Goal: Information Seeking & Learning: Find specific fact

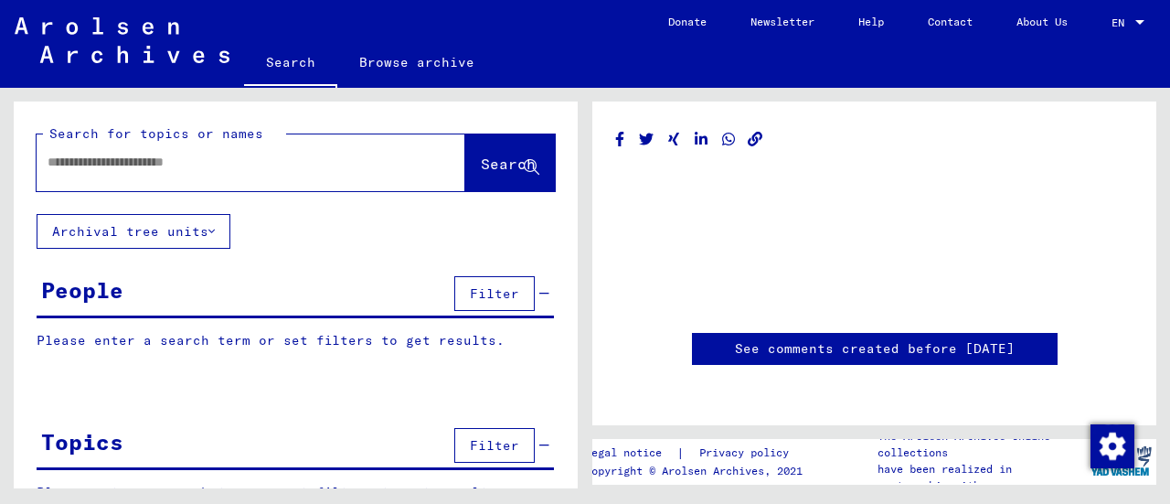
type input "********"
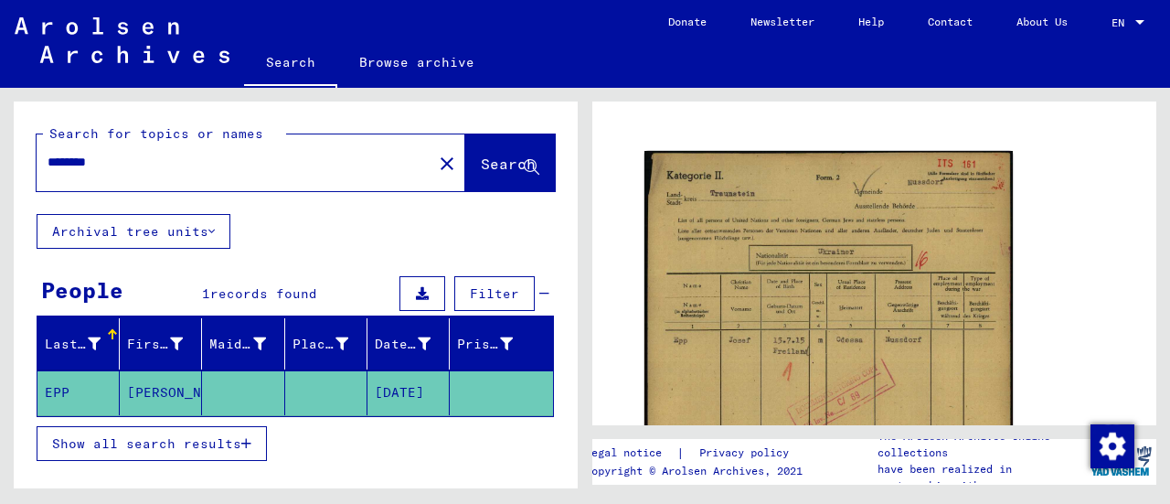
scroll to position [170, 0]
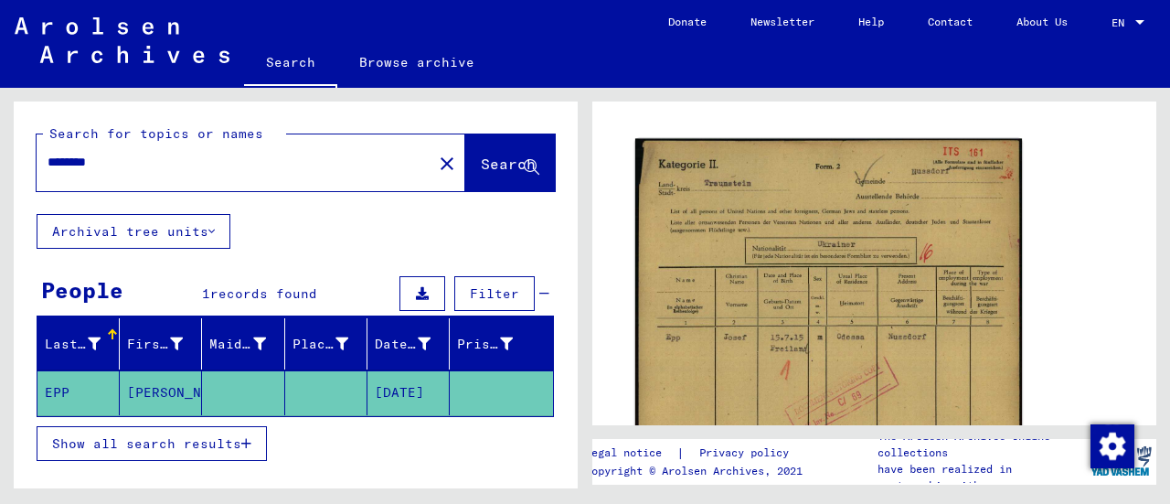
click at [734, 278] on img at bounding box center [829, 411] width 387 height 544
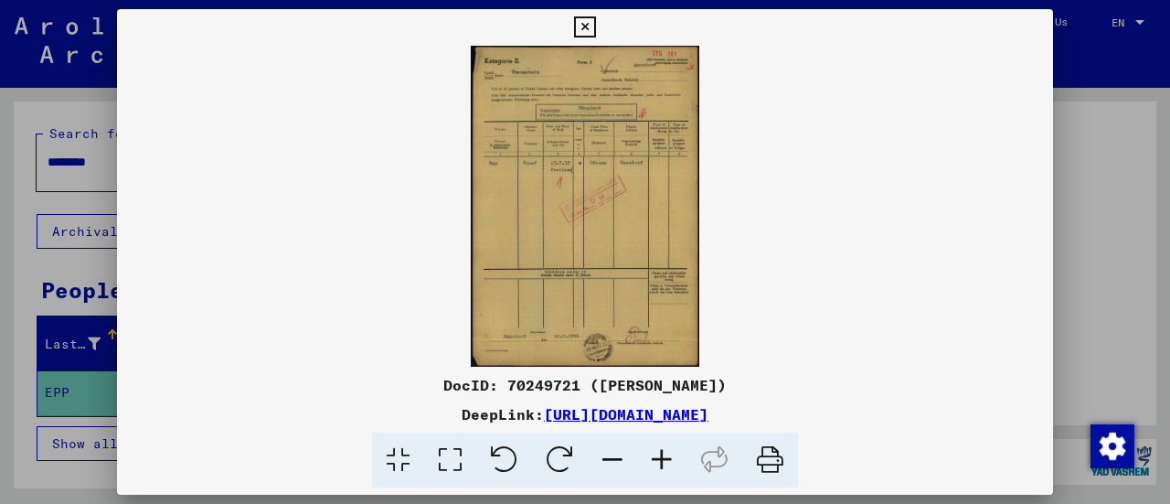
click at [660, 456] on icon at bounding box center [661, 461] width 49 height 56
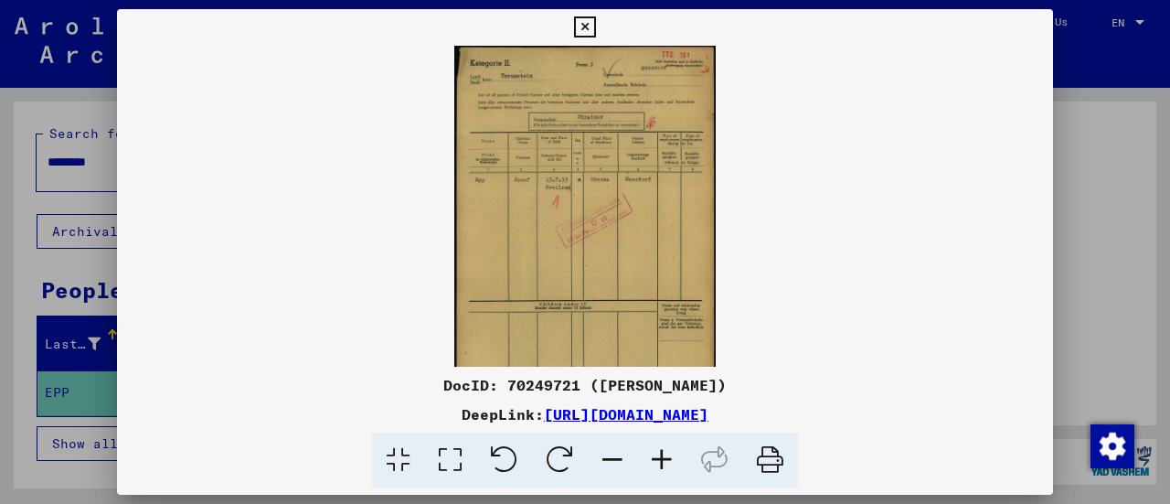
click at [660, 456] on icon at bounding box center [661, 461] width 49 height 56
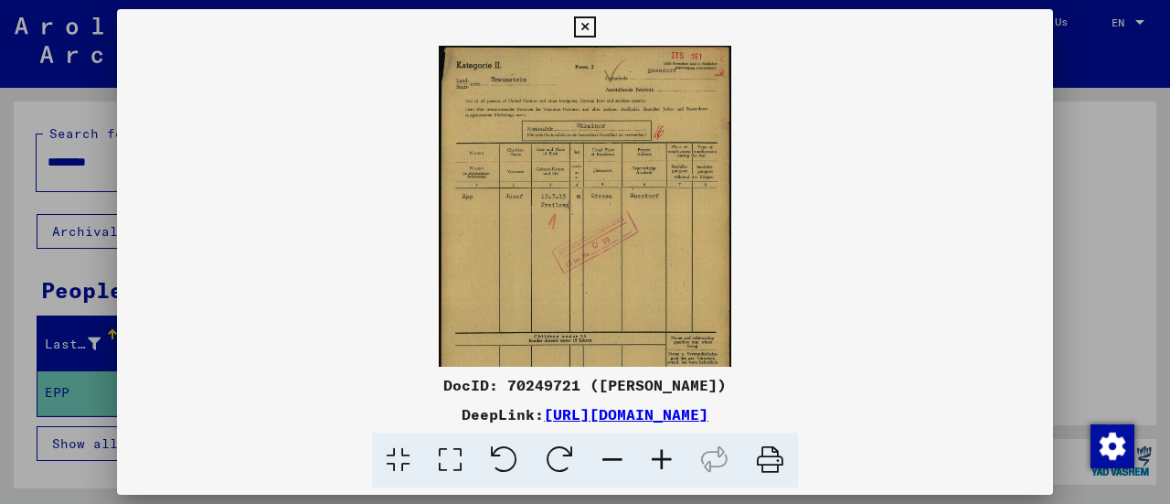
click at [660, 456] on icon at bounding box center [661, 461] width 49 height 56
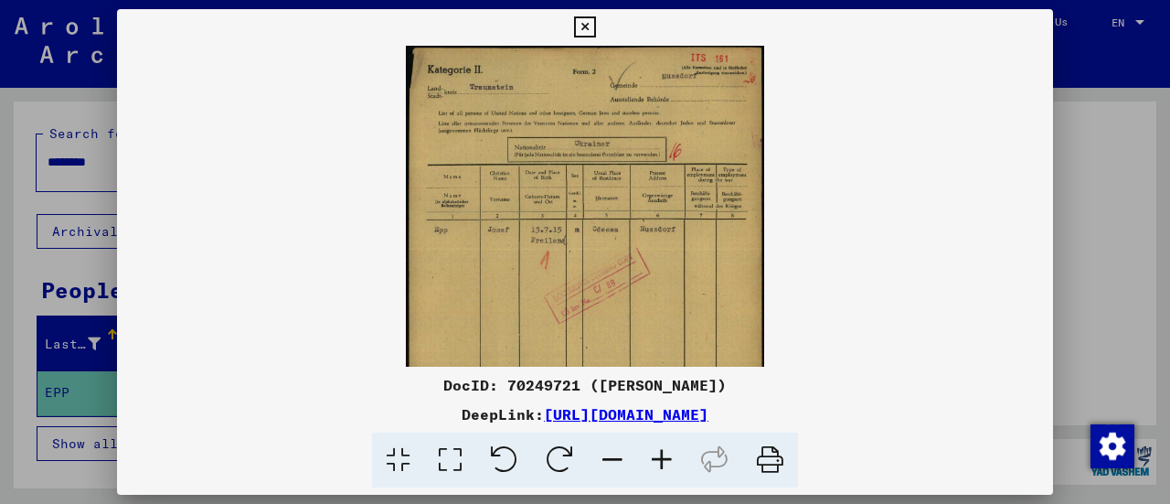
click at [660, 456] on icon at bounding box center [661, 461] width 49 height 56
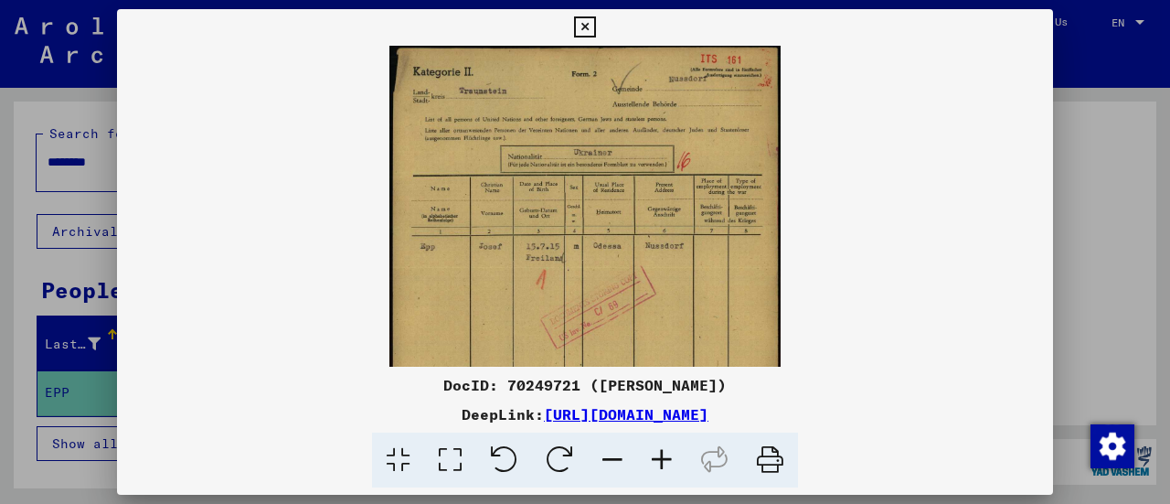
click at [660, 456] on icon at bounding box center [661, 461] width 49 height 56
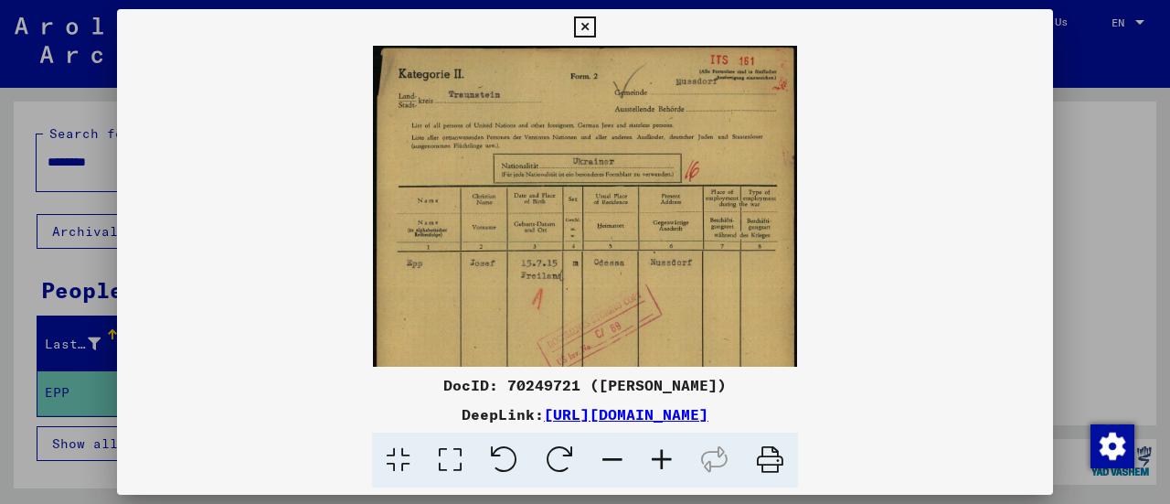
click at [660, 456] on icon at bounding box center [661, 461] width 49 height 56
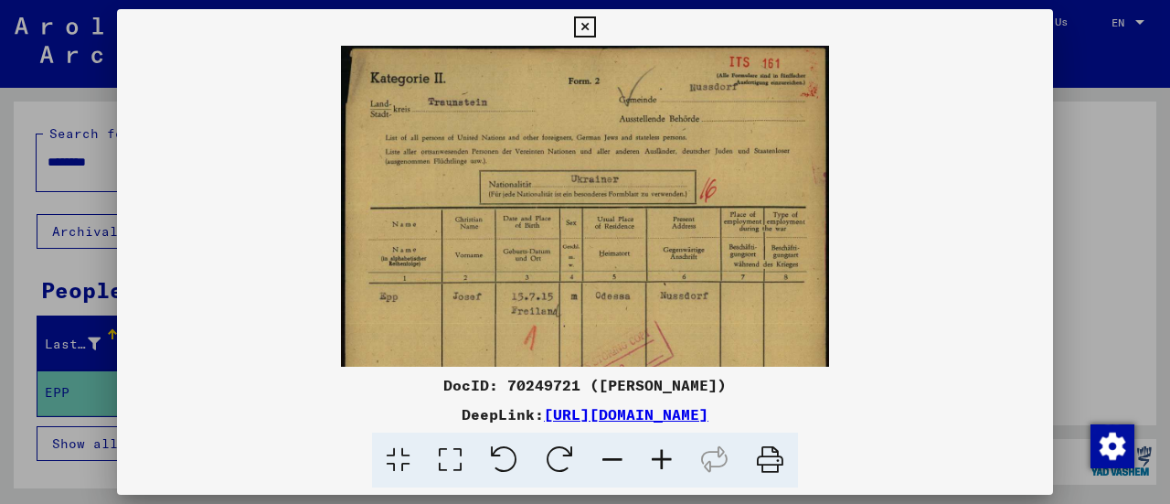
click at [660, 456] on icon at bounding box center [661, 461] width 49 height 56
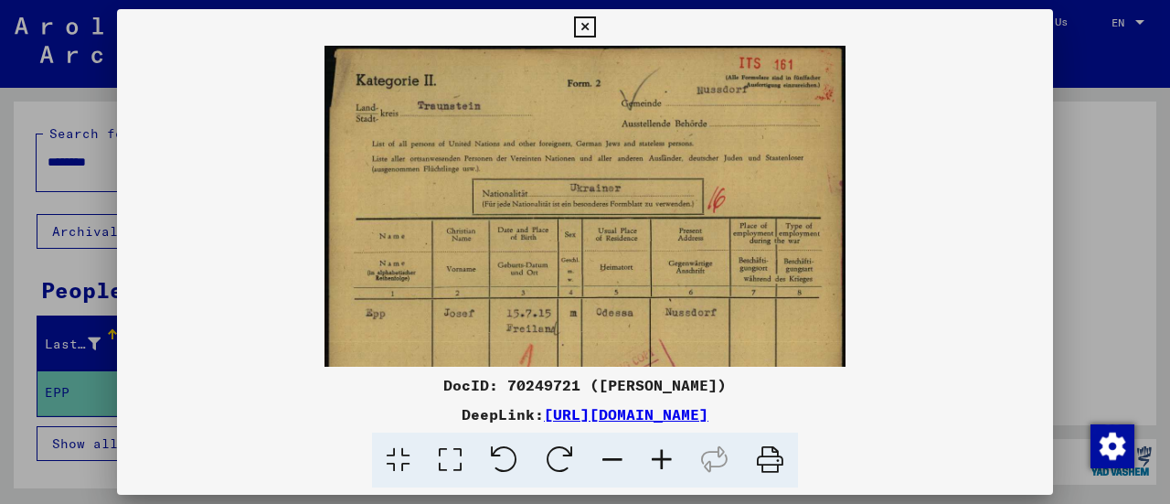
click at [660, 456] on icon at bounding box center [661, 461] width 49 height 56
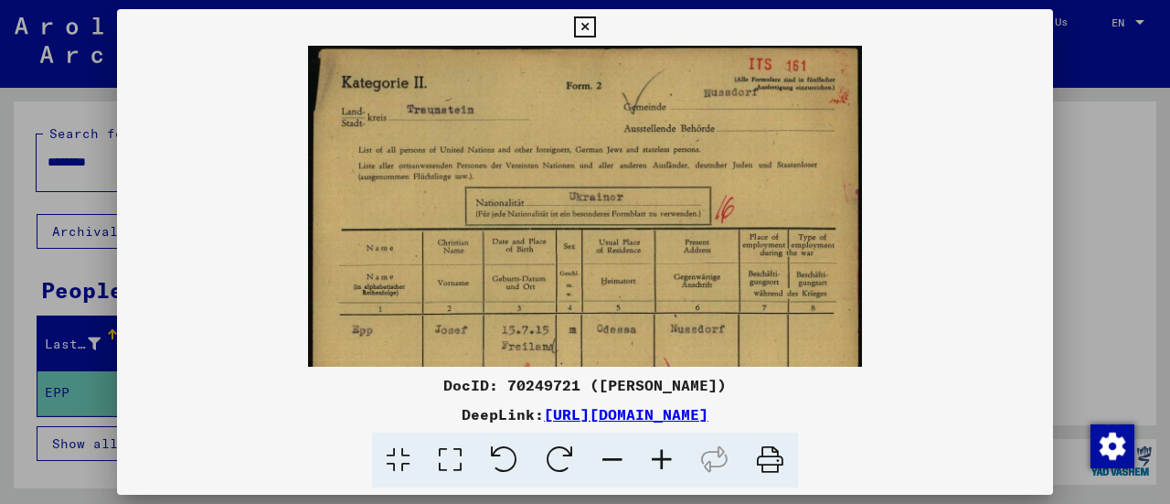
click at [660, 456] on icon at bounding box center [661, 461] width 49 height 56
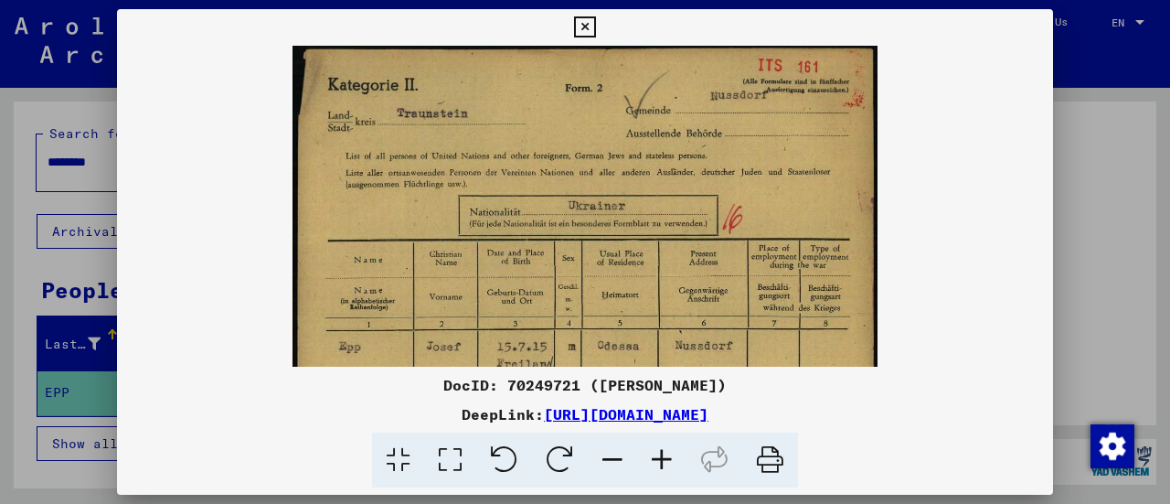
click at [660, 456] on icon at bounding box center [661, 461] width 49 height 56
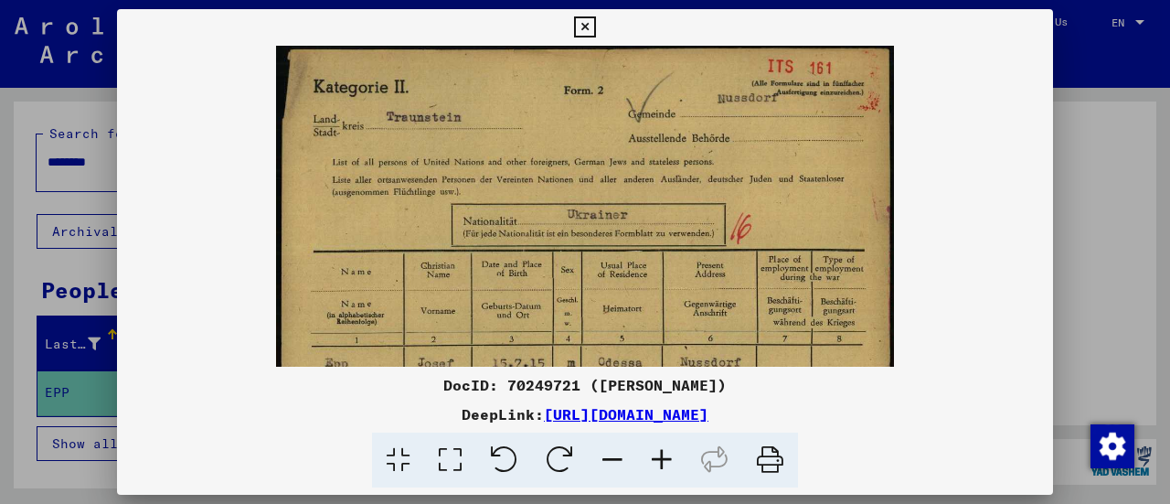
click at [660, 456] on icon at bounding box center [661, 461] width 49 height 56
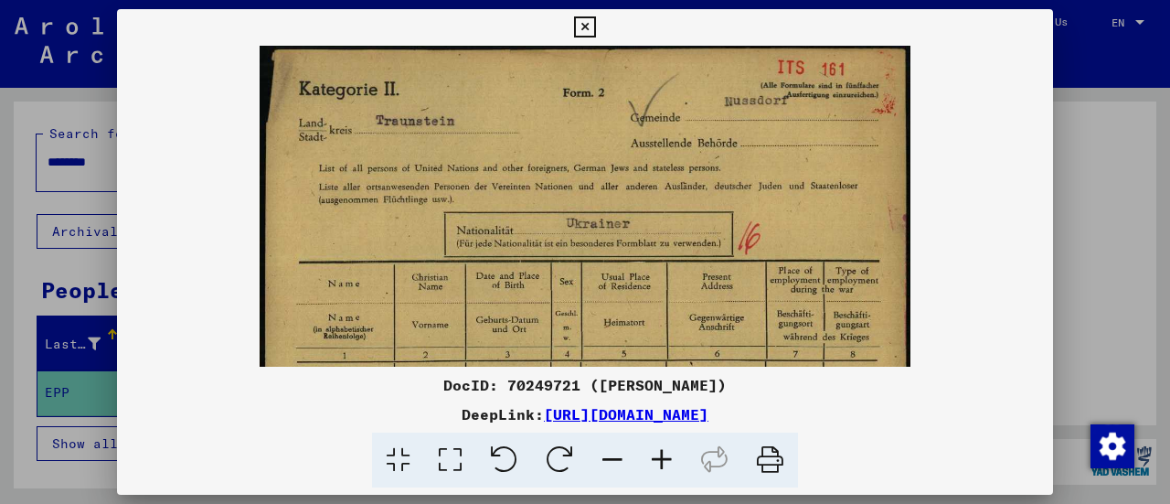
click at [660, 456] on icon at bounding box center [661, 461] width 49 height 56
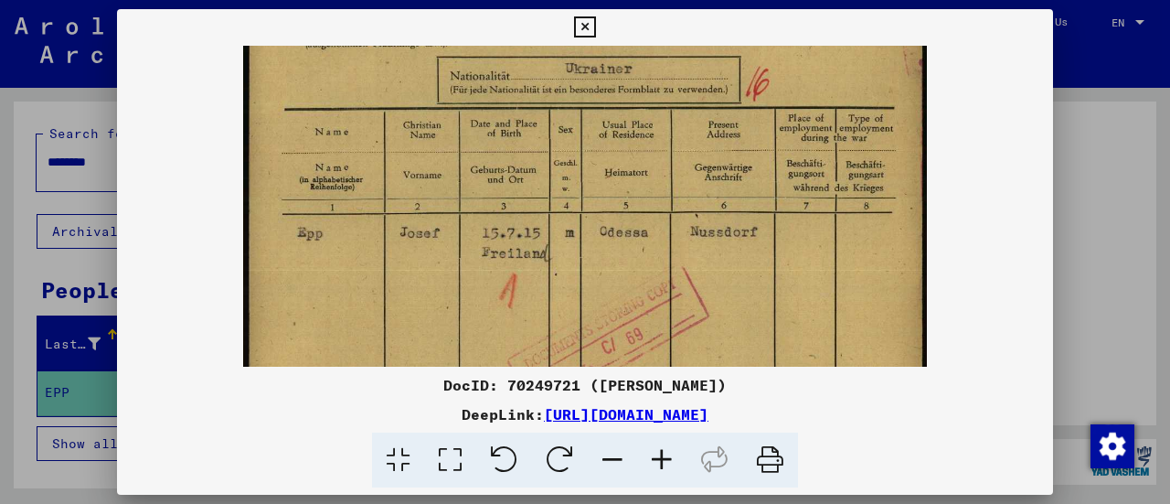
scroll to position [165, 0]
drag, startPoint x: 629, startPoint y: 307, endPoint x: 578, endPoint y: 155, distance: 161.1
click at [578, 155] on img at bounding box center [585, 361] width 684 height 961
click at [669, 471] on icon at bounding box center [661, 461] width 49 height 56
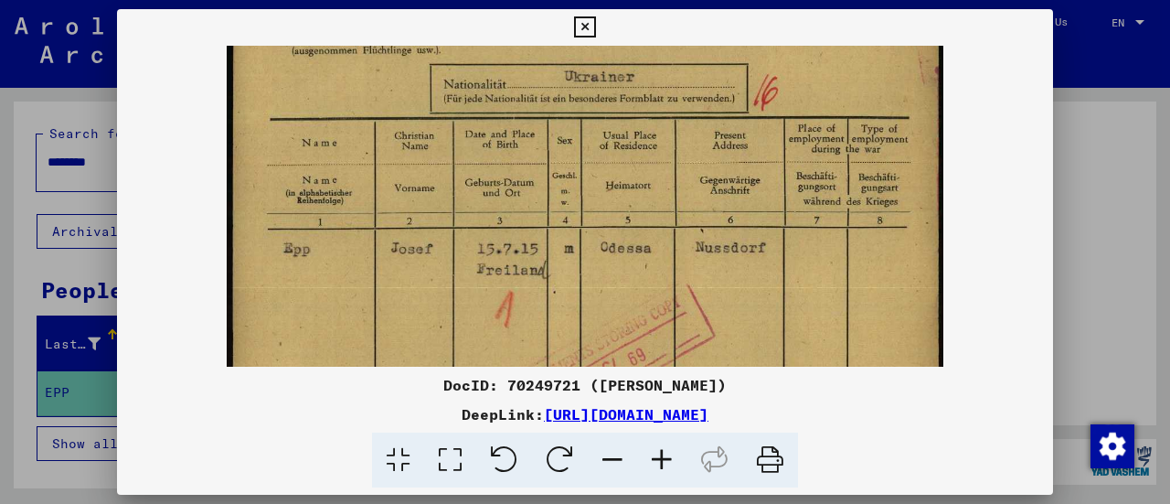
click at [669, 471] on icon at bounding box center [661, 461] width 49 height 56
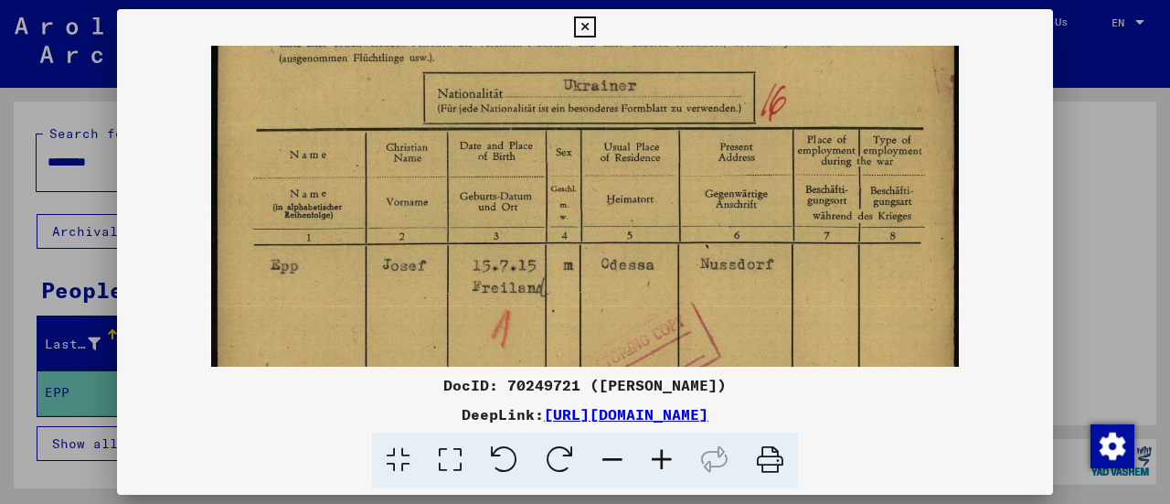
click at [669, 471] on icon at bounding box center [661, 461] width 49 height 56
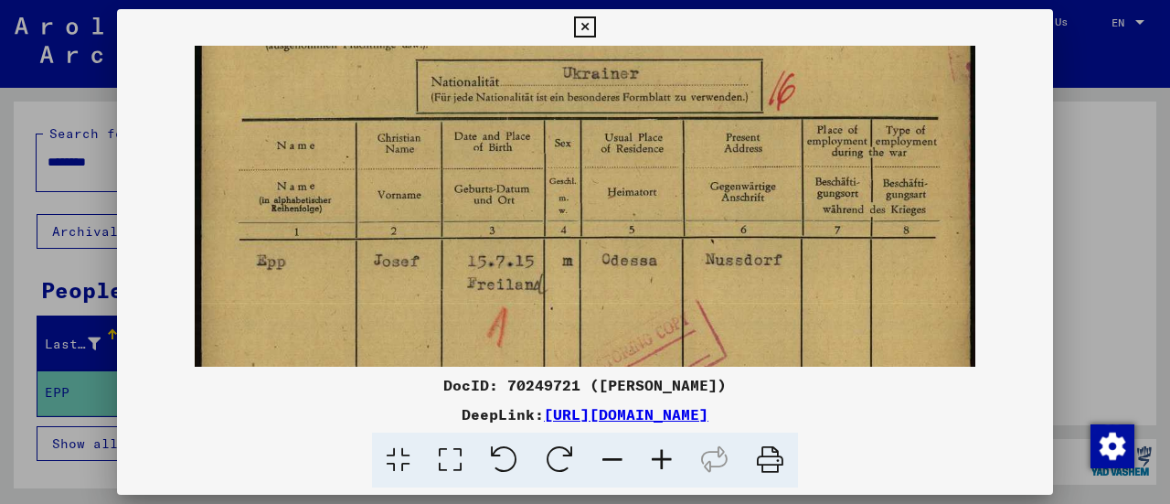
scroll to position [185, 0]
drag, startPoint x: 653, startPoint y: 310, endPoint x: 676, endPoint y: 306, distance: 23.2
click at [676, 306] on img at bounding box center [585, 410] width 781 height 1098
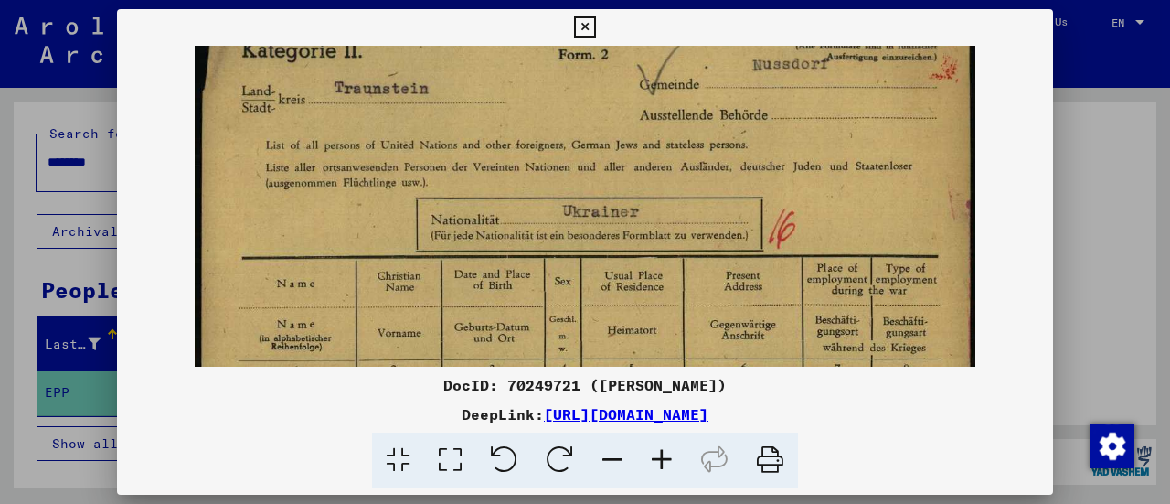
scroll to position [41, 0]
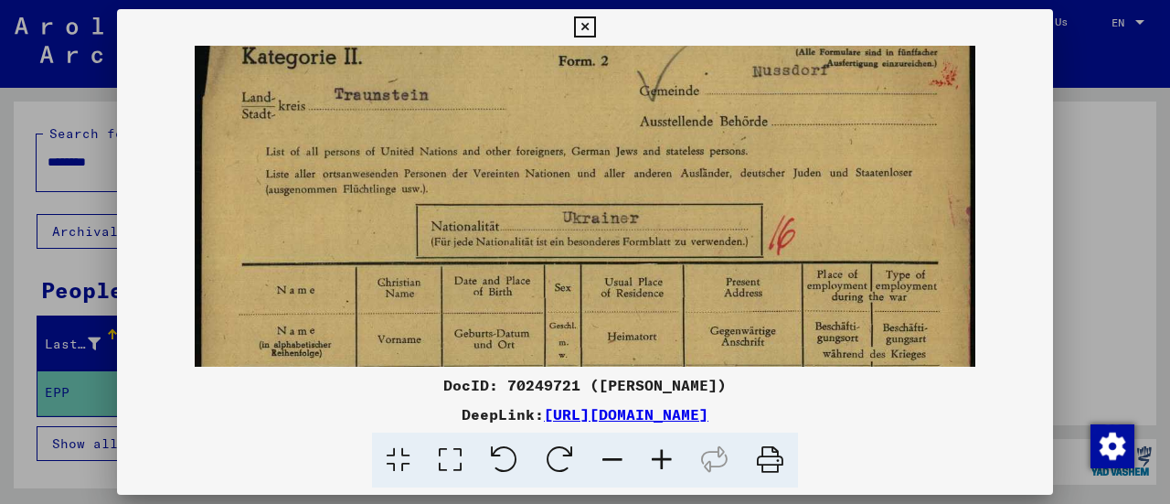
drag, startPoint x: 727, startPoint y: 244, endPoint x: 695, endPoint y: 391, distance: 150.7
click at [695, 391] on div "DocID: 70249721 ([PERSON_NAME]) DeepLink: [URL][DOMAIN_NAME]" at bounding box center [585, 248] width 936 height 479
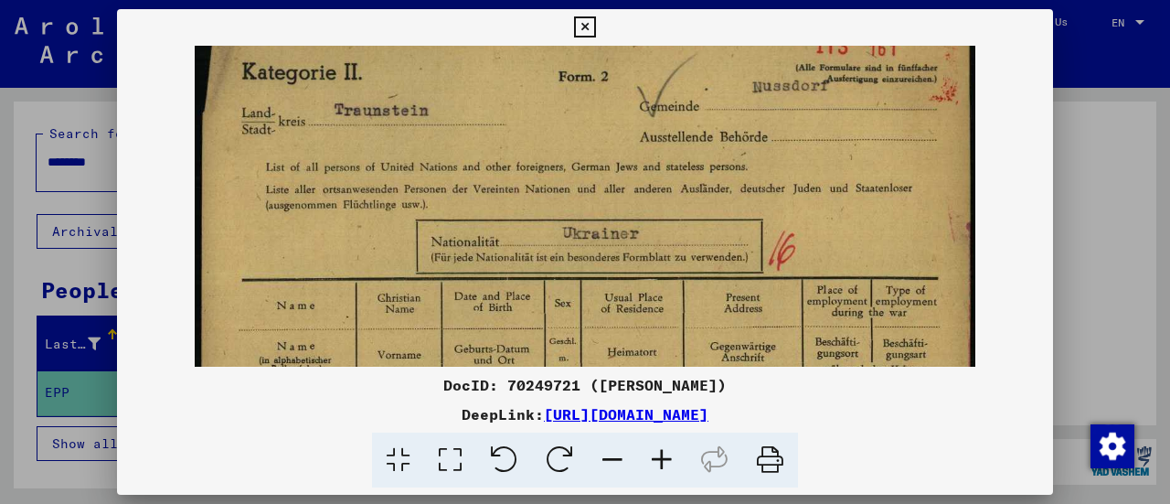
scroll to position [0, 0]
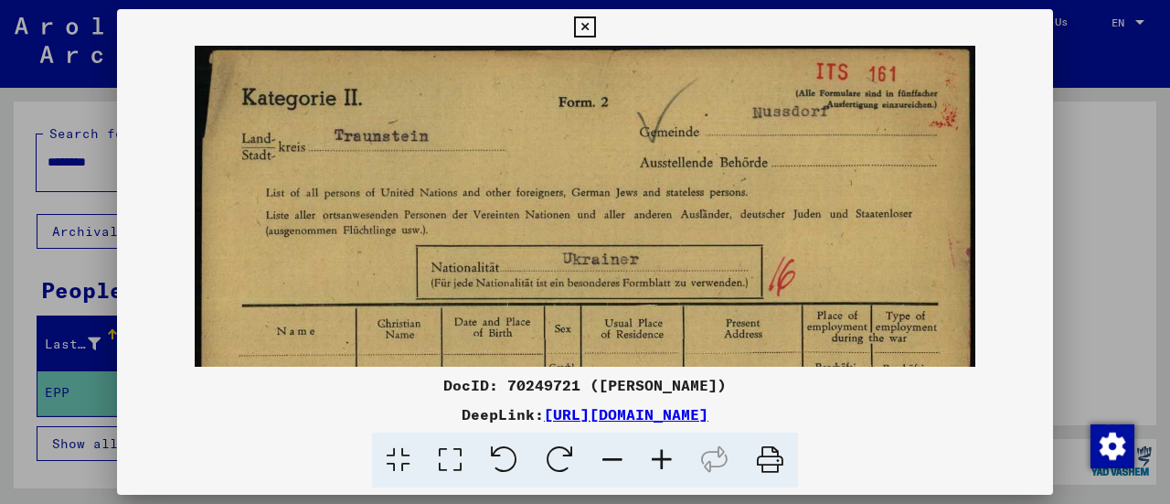
drag, startPoint x: 653, startPoint y: 211, endPoint x: 646, endPoint y: 268, distance: 57.2
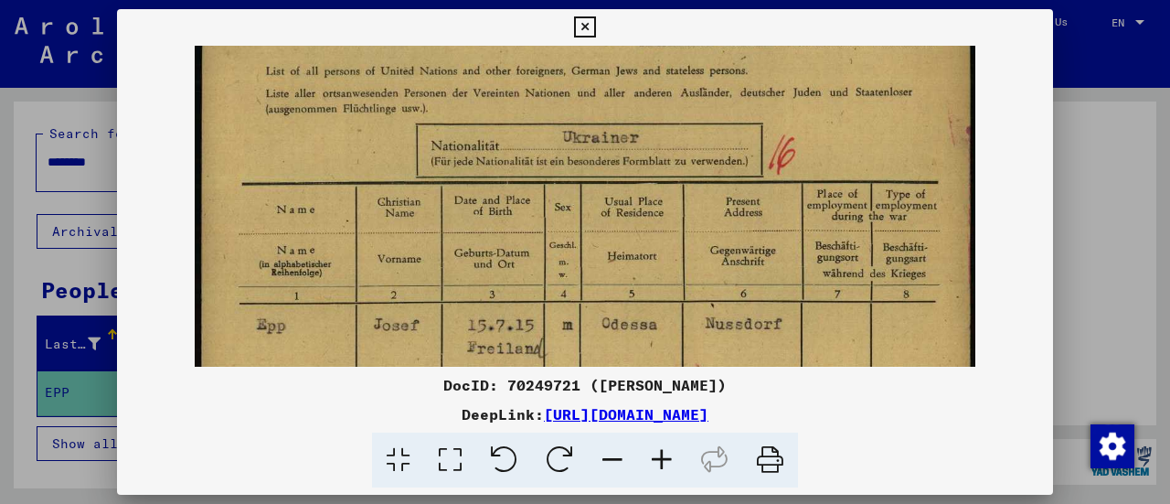
scroll to position [121, 0]
drag, startPoint x: 646, startPoint y: 268, endPoint x: 638, endPoint y: 154, distance: 114.5
click at [638, 154] on img at bounding box center [585, 474] width 781 height 1098
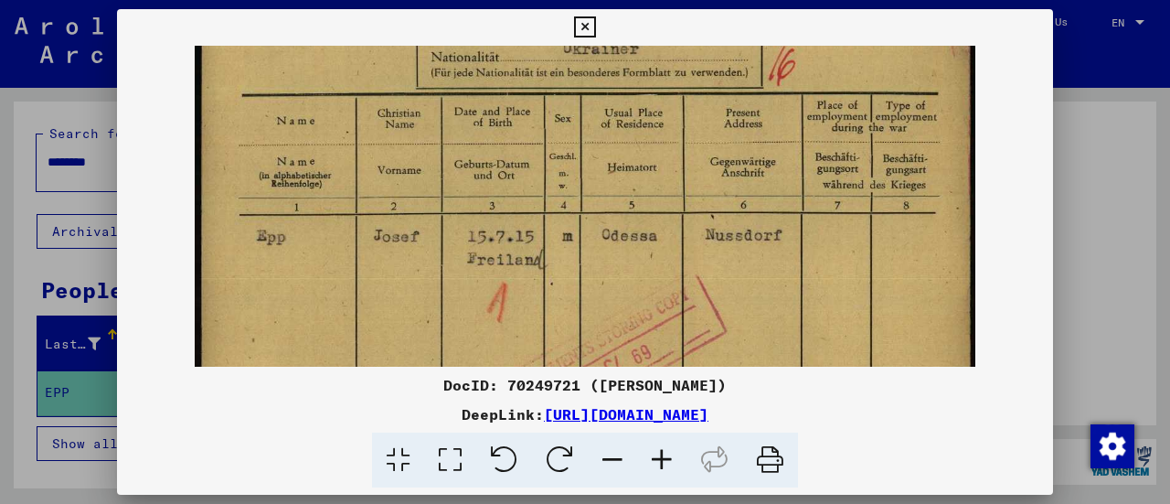
scroll to position [208, 0]
drag, startPoint x: 651, startPoint y: 326, endPoint x: 609, endPoint y: 257, distance: 80.5
click at [609, 257] on img at bounding box center [585, 387] width 781 height 1098
click at [582, 29] on icon at bounding box center [584, 27] width 21 height 22
